Goal: Book appointment/travel/reservation

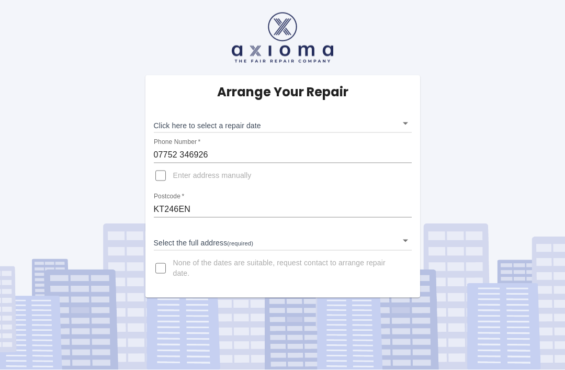
scroll to position [33, 0]
click at [264, 212] on body "Arrange Your Repair Click here to select a repair date ​ Phone Number   * 07752…" at bounding box center [282, 185] width 565 height 370
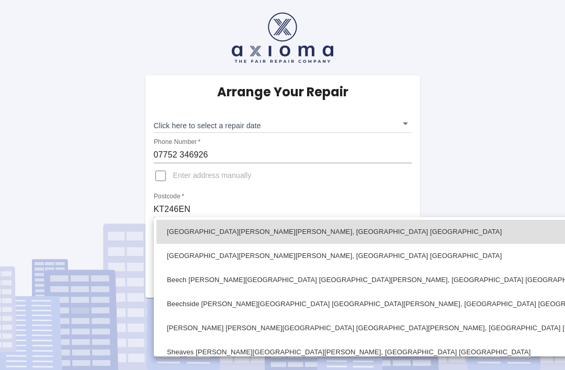
click at [243, 281] on li "Beech Warren Jeffries Road West Horsley, Leatherhead Surrey" at bounding box center [403, 280] width 494 height 24
type input "Beech Warren Jeffries Road West Horsley, Leatherhead Surrey"
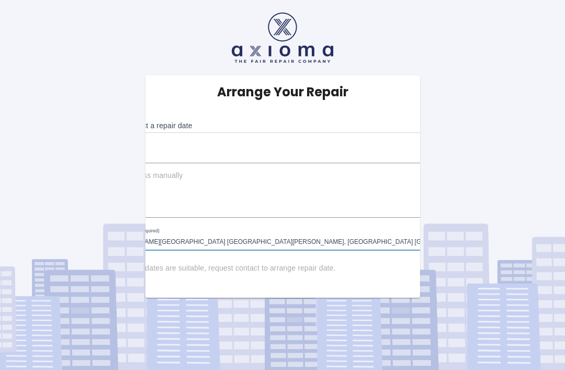
click at [420, 79] on div "Arrange Your Repair Click here to select a repair date ​ Phone Number   * 07752…" at bounding box center [282, 186] width 412 height 222
click at [419, 78] on div "Arrange Your Repair Click here to select a repair date ​ Phone Number   * 07752…" at bounding box center [282, 186] width 412 height 222
click at [410, 87] on body "Arrange Your Repair Click here to select a repair date ​ Phone Number   * 07752…" at bounding box center [282, 185] width 565 height 370
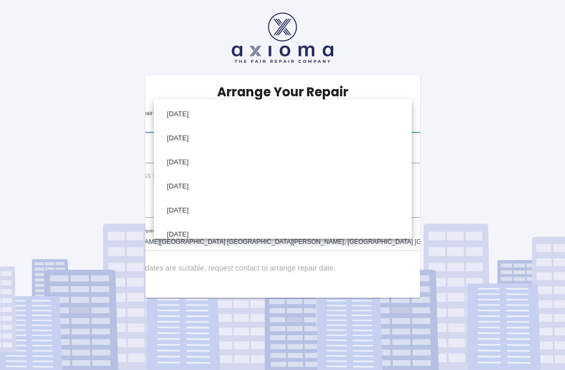
click at [214, 140] on li "Wed Oct 22 2025" at bounding box center [282, 138] width 253 height 24
type input "2025-10-22T00:00:00.000Z"
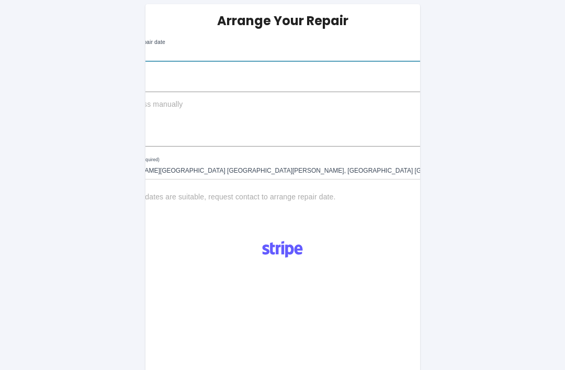
scroll to position [71, 0]
click at [183, 110] on span "Enter address manually" at bounding box center [143, 105] width 78 height 10
click at [104, 110] on input "Enter address manually" at bounding box center [91, 105] width 25 height 25
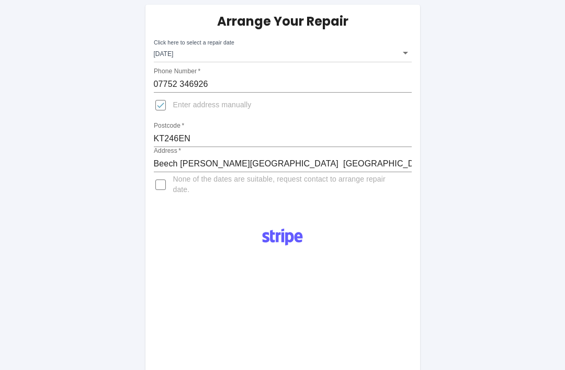
click at [164, 110] on input "Enter address manually" at bounding box center [160, 105] width 25 height 25
checkbox input "false"
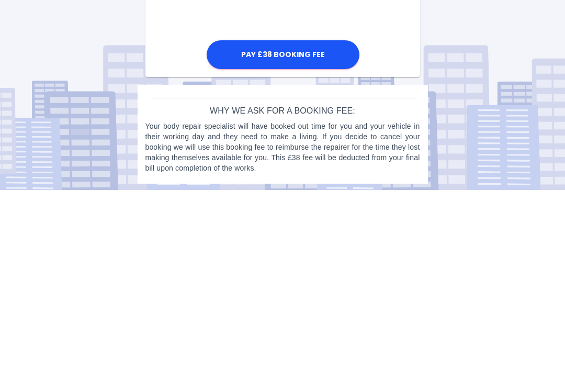
scroll to position [619, 0]
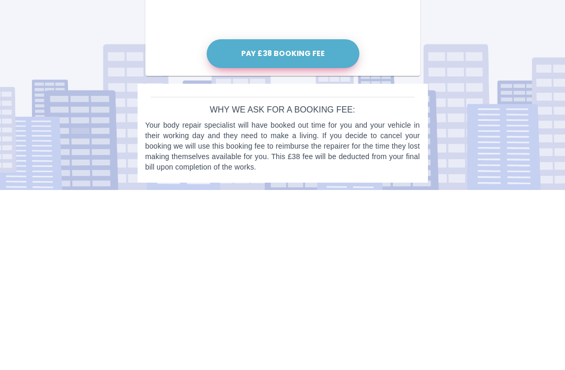
click at [328, 219] on button "Pay £38 Booking Fee" at bounding box center [283, 233] width 153 height 29
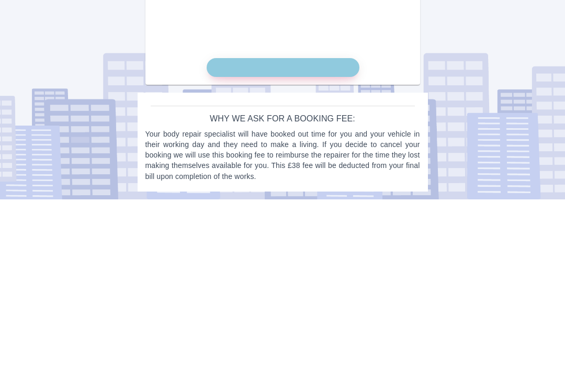
scroll to position [576, 0]
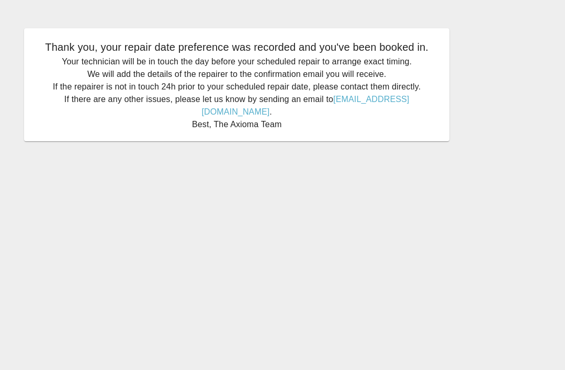
click at [1, 337] on main "Thank you, your repair date preference was recorded and you've been booked in. …" at bounding box center [282, 185] width 565 height 370
